Goal: Navigation & Orientation: Understand site structure

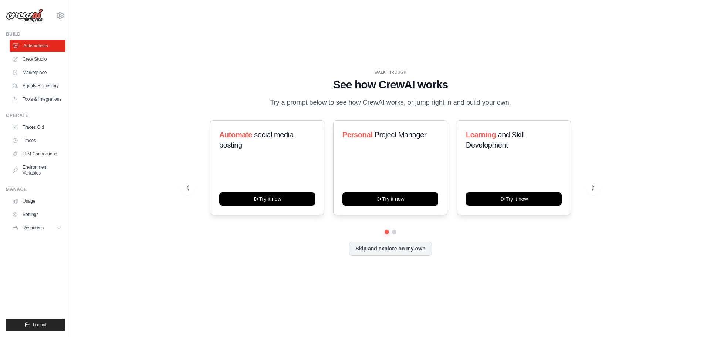
click at [30, 46] on link "Automations" at bounding box center [38, 46] width 56 height 12
click at [39, 74] on link "Marketplace" at bounding box center [38, 73] width 56 height 12
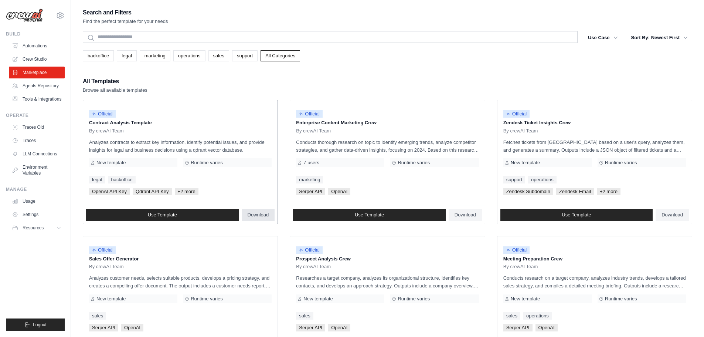
click at [266, 212] on span "Download" at bounding box center [258, 215] width 21 height 6
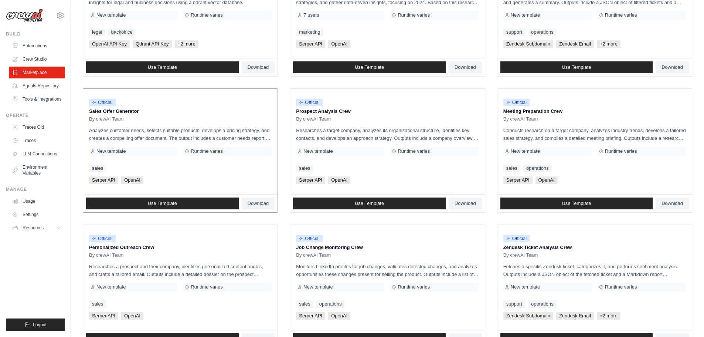
scroll to position [148, 0]
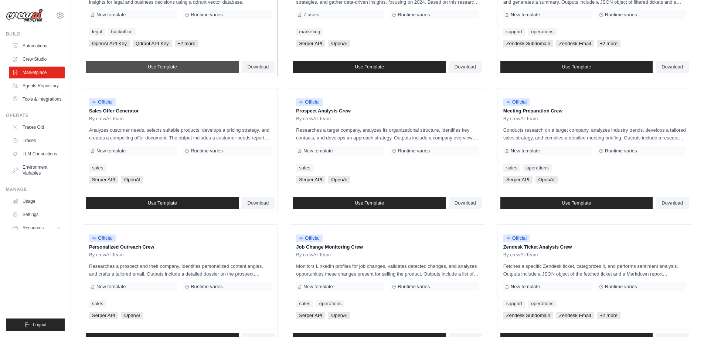
click at [206, 61] on link "Use Template" at bounding box center [162, 67] width 153 height 12
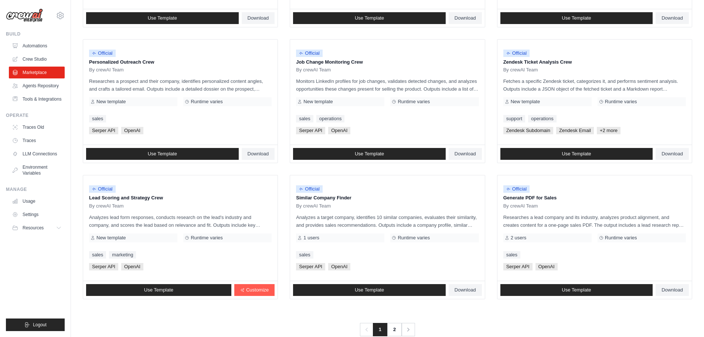
scroll to position [348, 0]
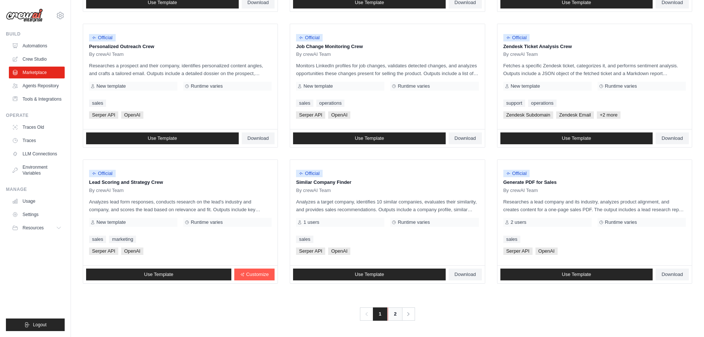
click at [399, 317] on link "2" at bounding box center [395, 313] width 15 height 13
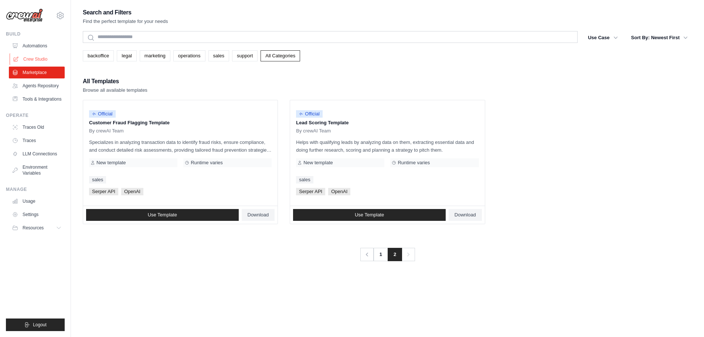
click at [46, 58] on link "Crew Studio" at bounding box center [38, 59] width 56 height 12
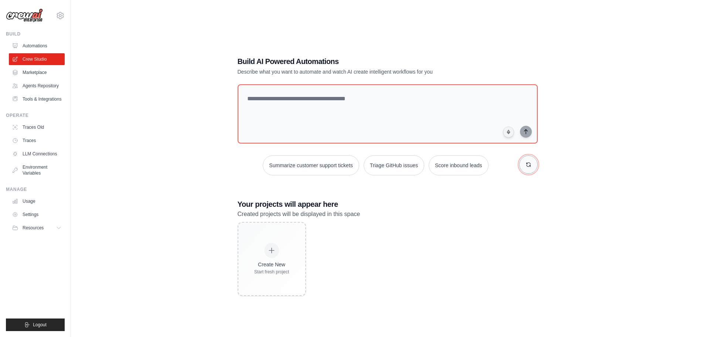
click at [528, 164] on icon "button" at bounding box center [529, 165] width 6 height 6
click at [44, 87] on link "Agents Repository" at bounding box center [38, 86] width 56 height 12
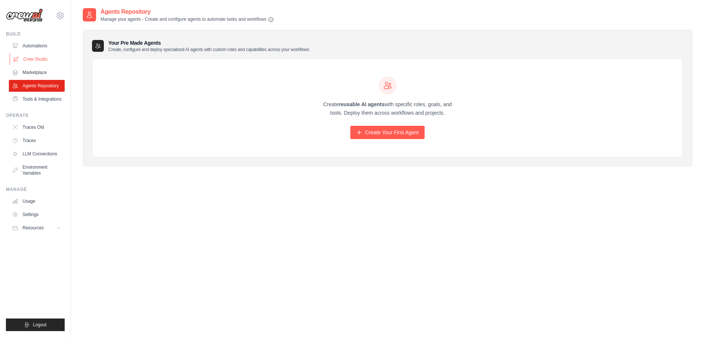
click at [40, 53] on link "Crew Studio" at bounding box center [38, 59] width 56 height 12
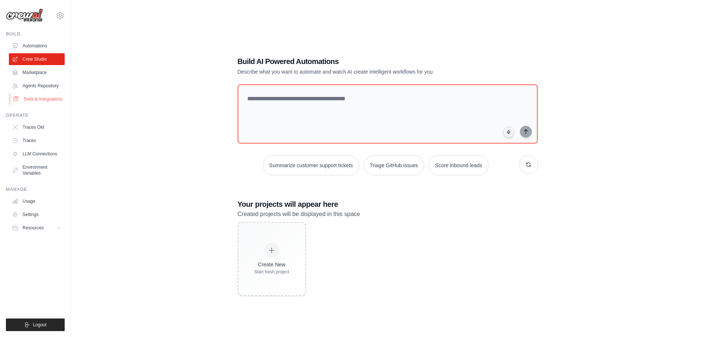
click at [45, 99] on link "Tools & Integrations" at bounding box center [38, 99] width 56 height 12
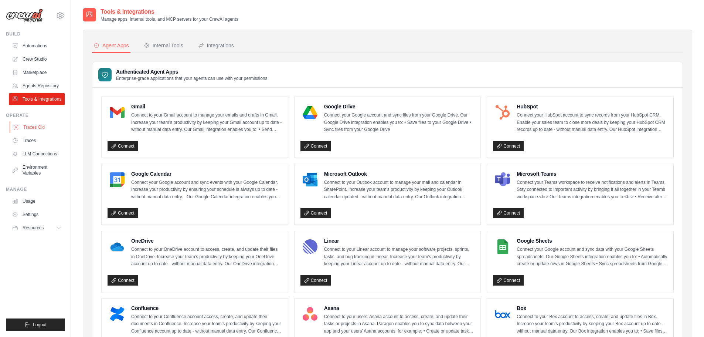
click at [43, 129] on link "Traces Old" at bounding box center [38, 127] width 56 height 12
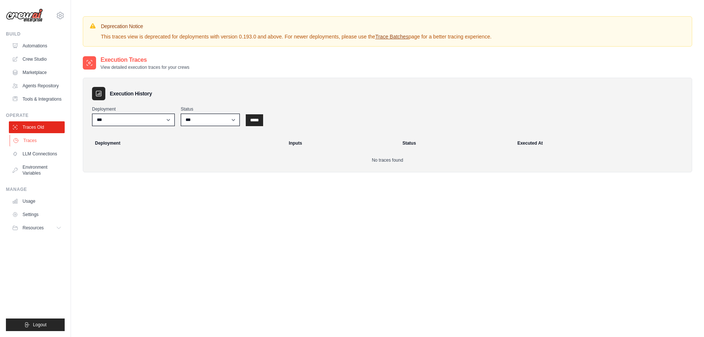
click at [42, 142] on link "Traces" at bounding box center [38, 141] width 56 height 12
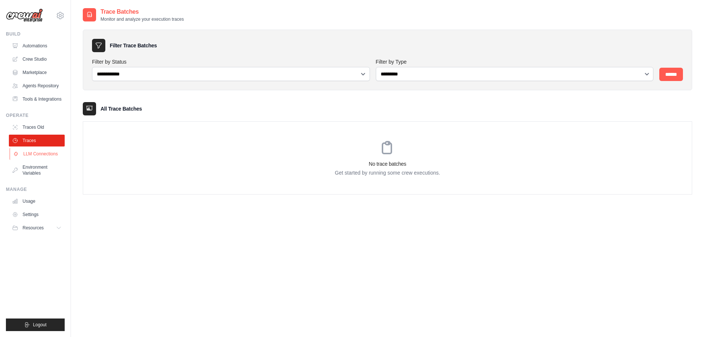
click at [41, 154] on link "LLM Connections" at bounding box center [38, 154] width 56 height 12
